Goal: Information Seeking & Learning: Learn about a topic

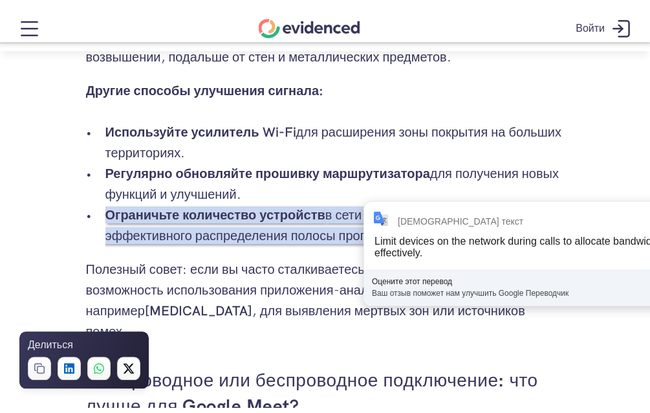
scroll to position [1427, 0]
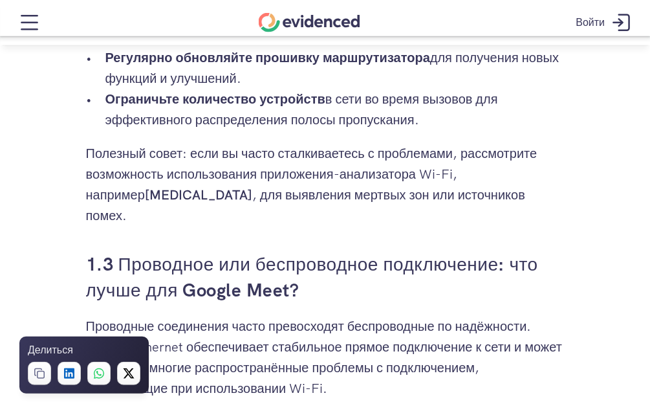
scroll to position [1493, 0]
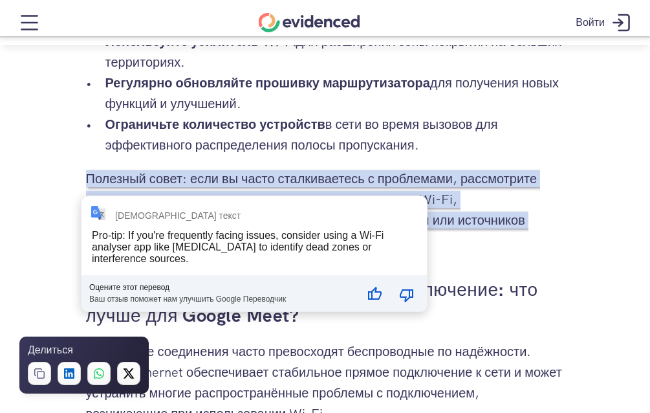
drag, startPoint x: 87, startPoint y: 224, endPoint x: -5, endPoint y: 224, distance: 92.5
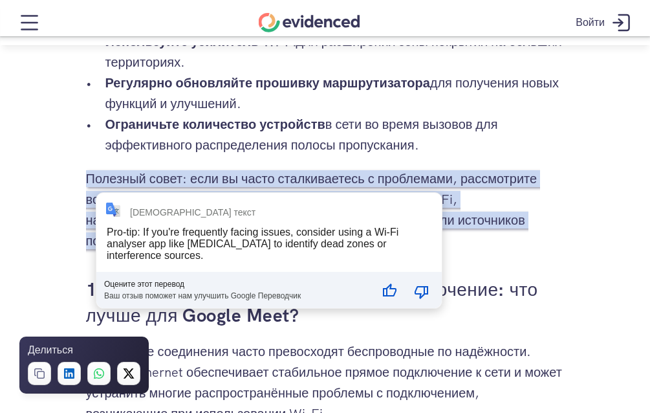
drag, startPoint x: 91, startPoint y: 221, endPoint x: 125, endPoint y: 222, distance: 34.3
click at [145, 222] on font "[MEDICAL_DATA]" at bounding box center [198, 220] width 107 height 17
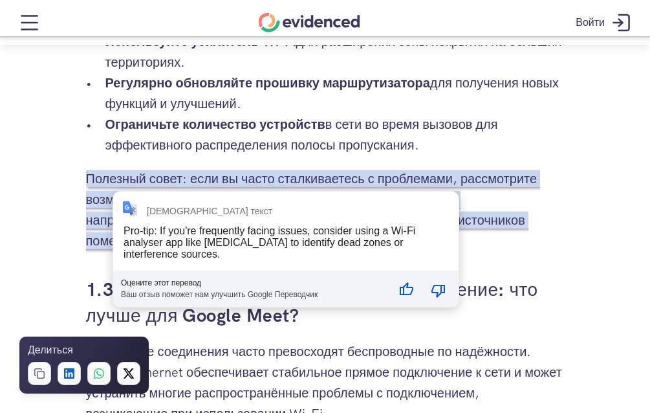
drag, startPoint x: 89, startPoint y: 221, endPoint x: 136, endPoint y: 221, distance: 46.6
click at [136, 221] on p "Полезный совет: если вы часто сталкиваетесь с проблемами, рассмотрите возможнос…" at bounding box center [325, 209] width 479 height 83
